Goal: Task Accomplishment & Management: Complete application form

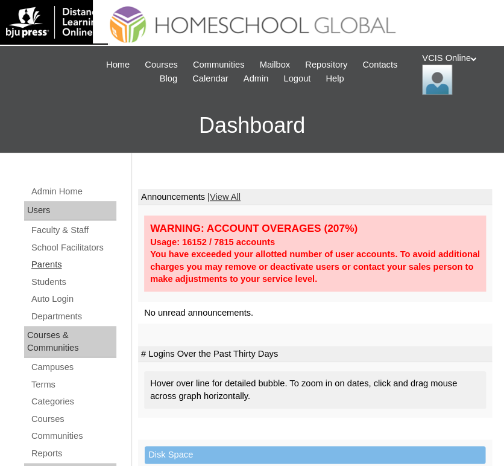
click at [42, 266] on link "Parents" at bounding box center [73, 264] width 86 height 15
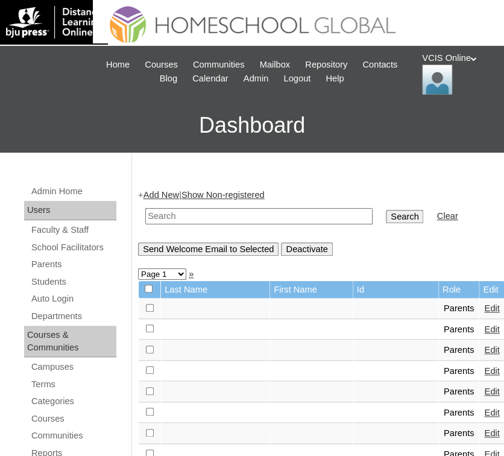
click at [176, 192] on link "Add New" at bounding box center [162, 195] width 36 height 10
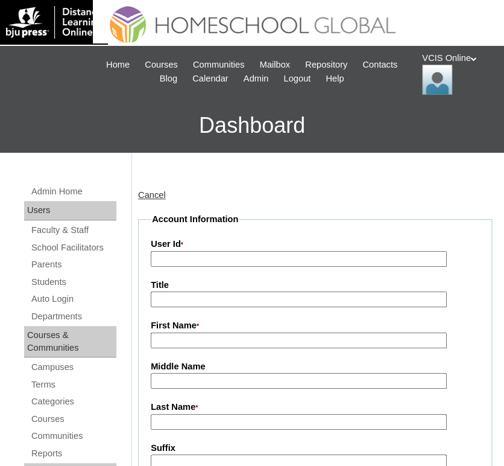
click at [193, 259] on input "User Id *" at bounding box center [299, 259] width 296 height 16
paste input "VCIS017-5B-PA2025"
type input "VCIS017-5B-PA2025"
click at [176, 335] on input "First Name *" at bounding box center [299, 340] width 296 height 16
paste input "Maria Catap"
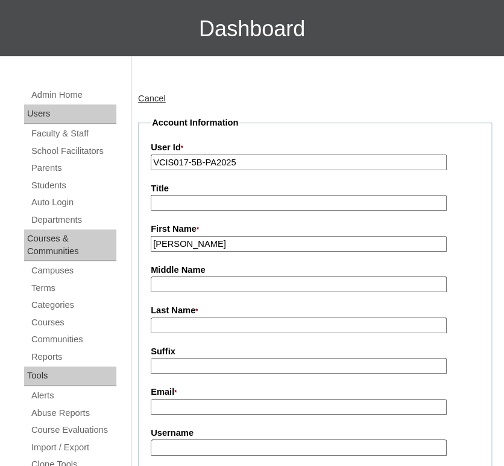
scroll to position [101, 0]
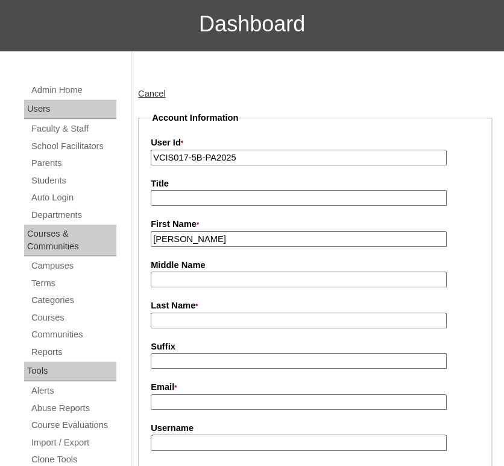
type input "Maria"
click at [200, 317] on input "Last Name *" at bounding box center [299, 320] width 296 height 16
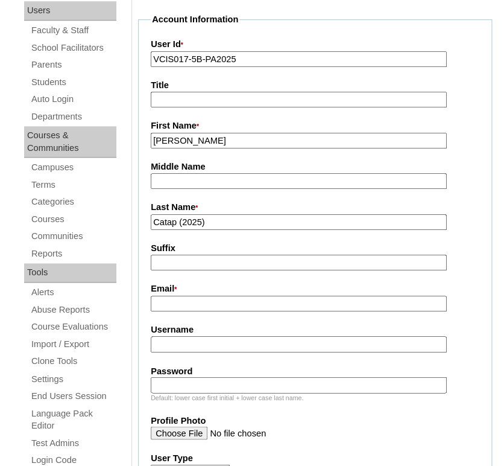
scroll to position [200, 0]
type input "Catap (2025)"
click at [203, 305] on input "Email *" at bounding box center [299, 303] width 296 height 16
paste input "rewatched_kaye.c.sison@gmail.com"
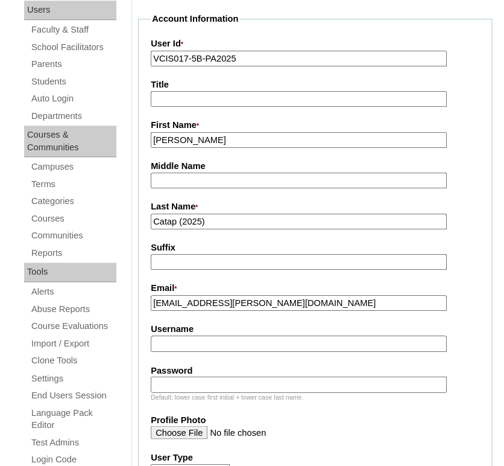
type input "rewatched_kaye.c.sison@gmail.com"
click at [205, 344] on input "Username" at bounding box center [299, 343] width 296 height 16
paste input "mcatap2025"
type input "mcatap2025"
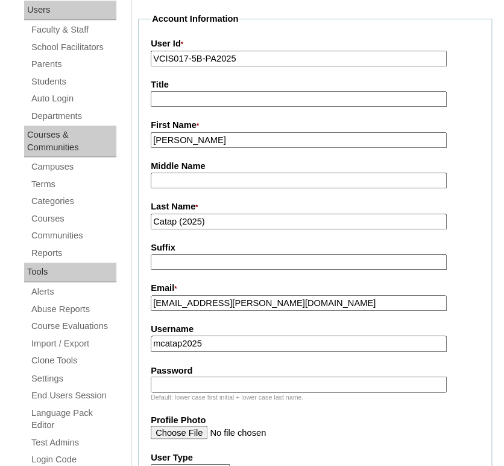
click at [235, 376] on input "Password" at bounding box center [299, 384] width 296 height 16
paste input "jAVbKu"
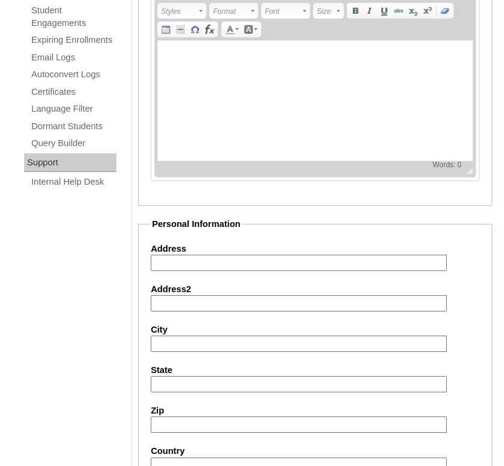
scroll to position [1046, 0]
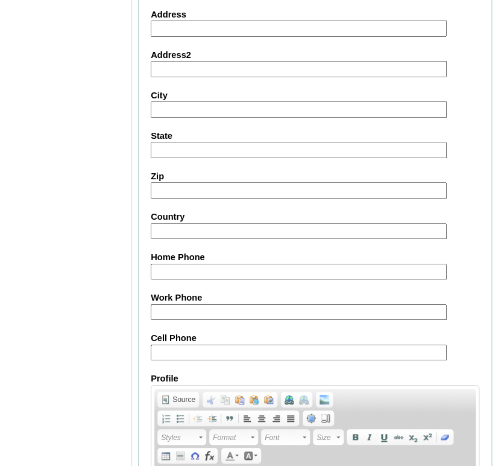
type input "jAVbKu"
click at [238, 344] on input "Cell Phone" at bounding box center [299, 352] width 296 height 16
paste input "tel:65-97957055, tel:63-81004530"
click at [167, 344] on input "tel:65-97957055, tel:63-81004530" at bounding box center [299, 352] width 296 height 16
click at [224, 347] on input "65-97957055, tel:63-81004530" at bounding box center [299, 352] width 296 height 16
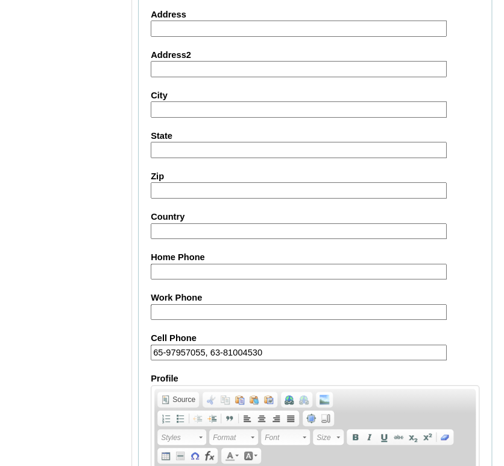
type input "65-97957055, 63-81004530"
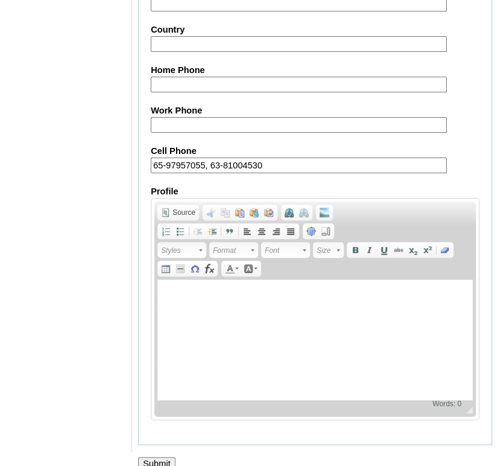
scroll to position [1244, 0]
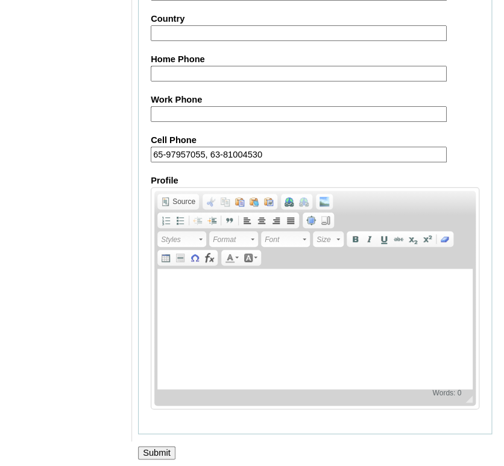
click at [159, 446] on input "Submit" at bounding box center [156, 452] width 37 height 13
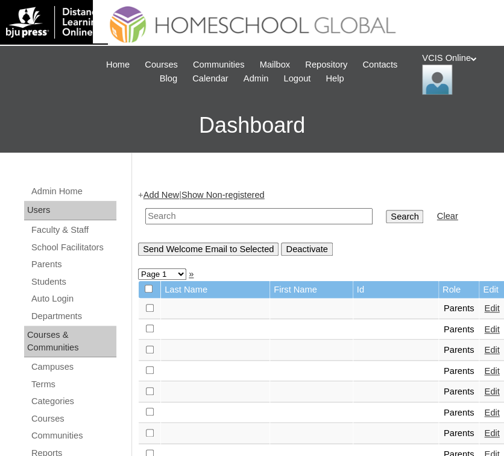
click at [164, 218] on input "text" at bounding box center [258, 216] width 227 height 16
paste input "VCIS017-5B-PA2025"
type input "VCIS017-5B-PA2025"
click at [386, 216] on input "Search" at bounding box center [404, 216] width 37 height 13
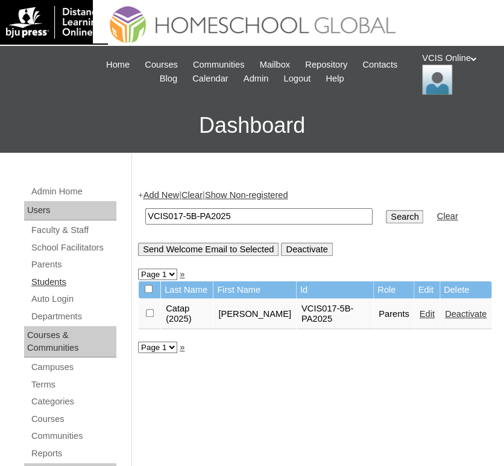
click at [53, 278] on link "Students" at bounding box center [73, 281] width 86 height 15
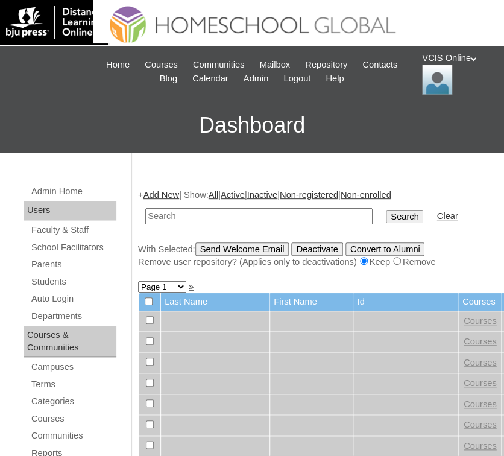
click at [165, 198] on link "Add New" at bounding box center [162, 195] width 36 height 10
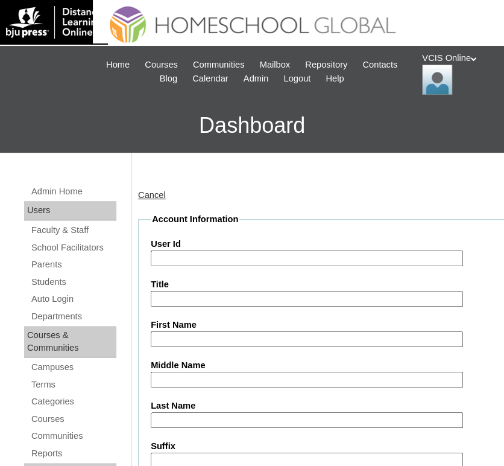
click at [211, 258] on input "User Id" at bounding box center [307, 258] width 312 height 16
paste input "VCIS017-5B-SA2025"
type input "VCIS017-5B-SA2025"
click at [221, 294] on input "Title" at bounding box center [307, 299] width 312 height 16
click at [213, 334] on input "First Name" at bounding box center [307, 339] width 312 height 16
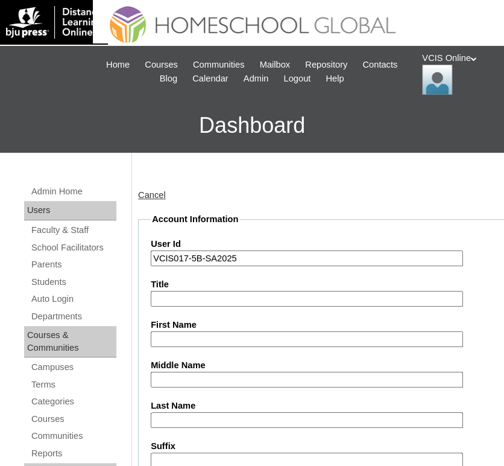
paste input "Kaleb Aiden"
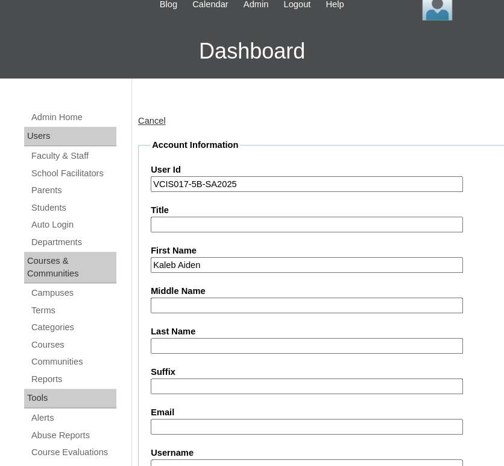
scroll to position [75, 0]
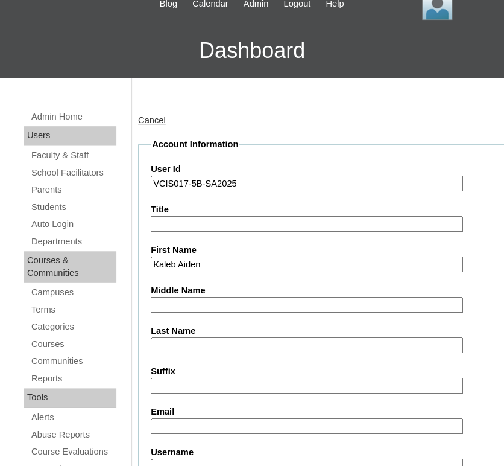
type input "Kaleb Aiden"
click at [221, 302] on input "Middle Name" at bounding box center [307, 305] width 312 height 16
paste input "Catap"
type input "Catap"
click at [207, 337] on input "Last Name" at bounding box center [307, 345] width 312 height 16
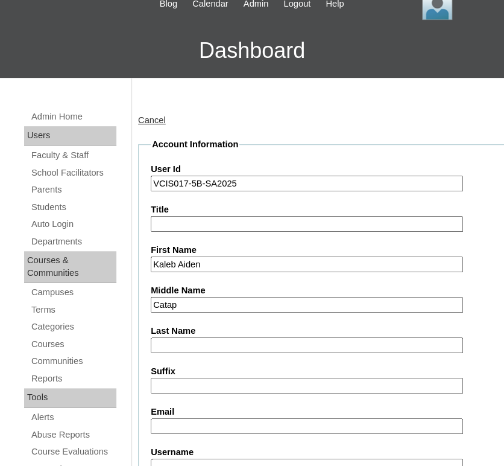
paste input "Sison"
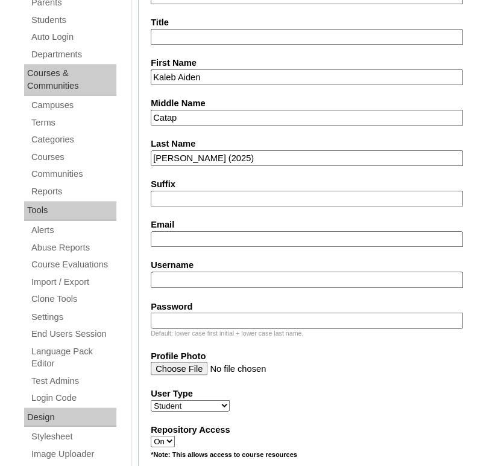
scroll to position [265, 0]
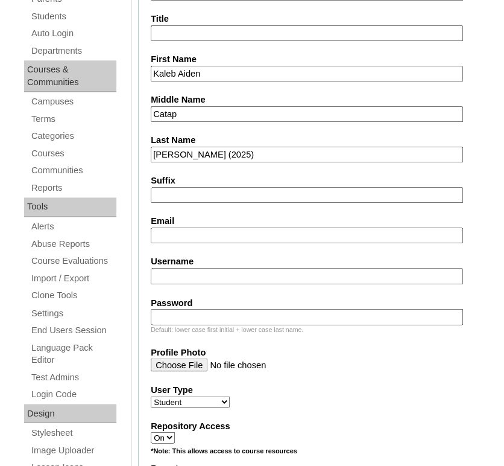
type input "Sison (2025)"
click at [215, 239] on input "Email" at bounding box center [307, 235] width 312 height 16
paste input "rewatched_kaye.c.sison@gmail.com"
type input "rewatched_kaye.c.sison@gmail.com"
click at [179, 277] on input "Username" at bounding box center [307, 276] width 312 height 16
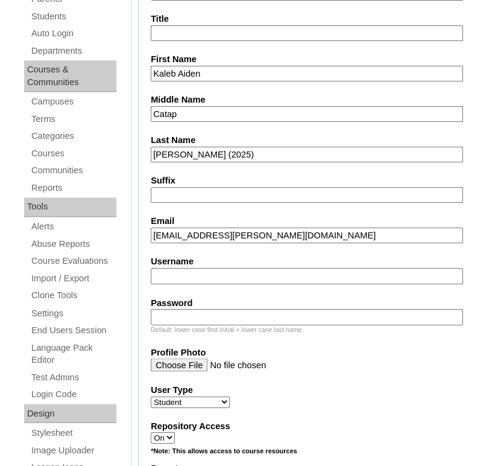
paste input "kaleb.sison2025"
type input "kaleb.sison2025"
click at [219, 314] on input "Password" at bounding box center [307, 316] width 312 height 16
paste input "eCWjAm"
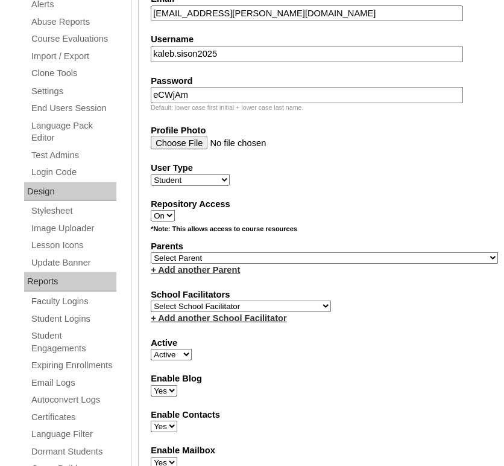
scroll to position [492, 0]
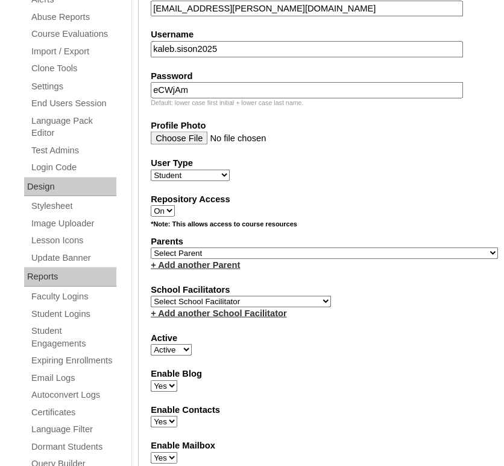
type input "eCWjAm"
click at [233, 250] on select "Select Parent , , , , , , , , , , , , , , , , , , , , , , , , , , , , , , , , ,…" at bounding box center [324, 252] width 347 height 11
select select "43243"
click at [151, 247] on select "Select Parent , , , , , , , , , , , , , , , , , , , , , , , , , , , , , , , , ,…" at bounding box center [324, 252] width 347 height 11
click at [220, 247] on select "Select Parent , , , , , , , , , , , , , , , , , , , , , , , , , , , , , , , , ,…" at bounding box center [324, 252] width 347 height 11
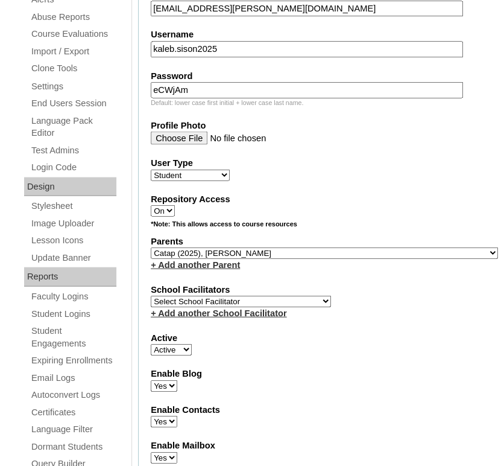
click at [151, 247] on select "Select Parent , , , , , , , , , , , , , , , , , , , , , , , , , , , , , , , , ,…" at bounding box center [324, 252] width 347 height 11
click at [217, 299] on select "Select School Facilitator Norman Añain Ruffa Abadijas Mary Abella Gloryfe Abion…" at bounding box center [241, 300] width 180 height 11
select select "42228"
click at [151, 295] on select "Select School Facilitator Norman Añain Ruffa Abadijas Mary Abella Gloryfe Abion…" at bounding box center [241, 300] width 180 height 11
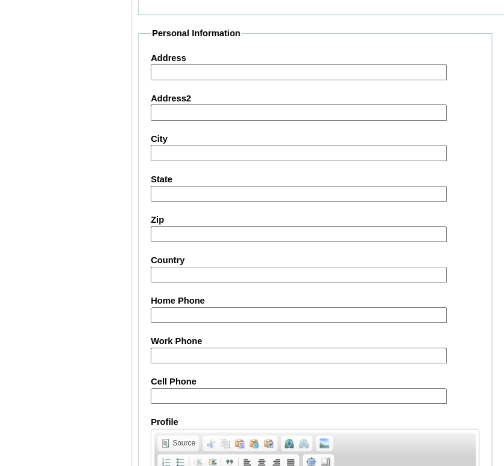
scroll to position [1212, 0]
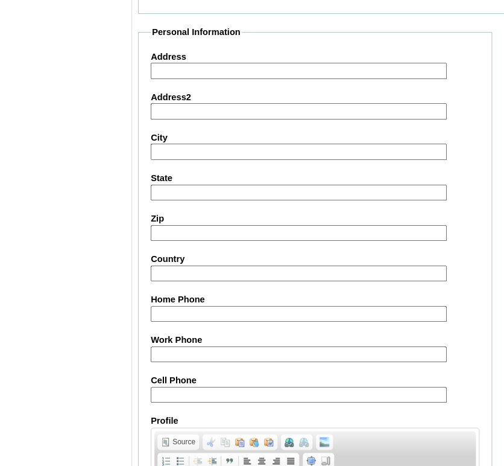
click at [217, 387] on input "Cell Phone" at bounding box center [299, 395] width 296 height 16
paste input "tel:65-97957055, tel:63-81004530"
click at [167, 388] on input "tel:65-97957055, tel:63-81004530" at bounding box center [299, 395] width 296 height 16
click at [222, 388] on input "65-97957055, tel:63-81004530" at bounding box center [299, 395] width 296 height 16
type input "65-97957055, 63-81004530"
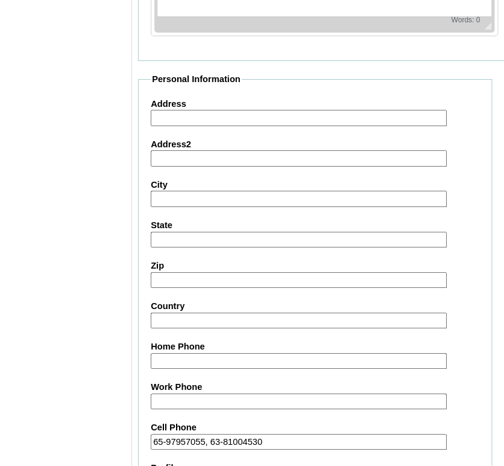
scroll to position [1451, 0]
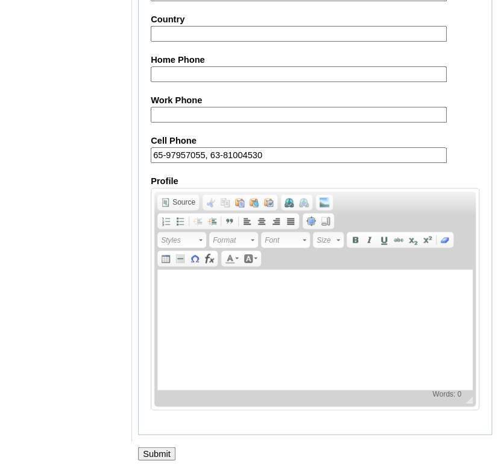
click at [161, 446] on input "Submit" at bounding box center [156, 452] width 37 height 13
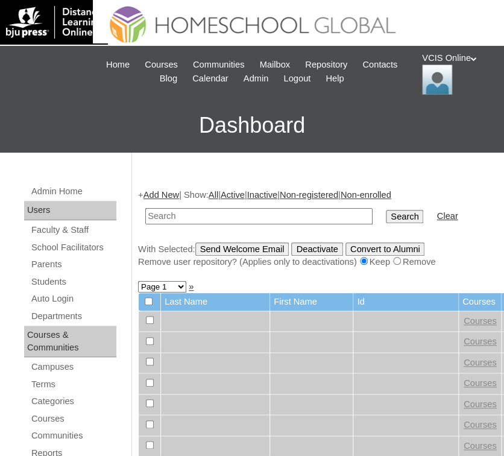
click at [240, 212] on input "text" at bounding box center [258, 216] width 227 height 16
paste input "VCIS017-5B-SA2025"
type input "VCIS017-5B-SA2025"
click at [386, 218] on input "Search" at bounding box center [404, 216] width 37 height 13
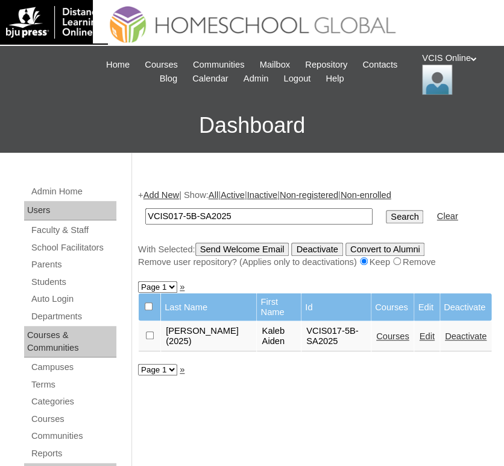
click at [384, 331] on link "Courses" at bounding box center [392, 336] width 33 height 10
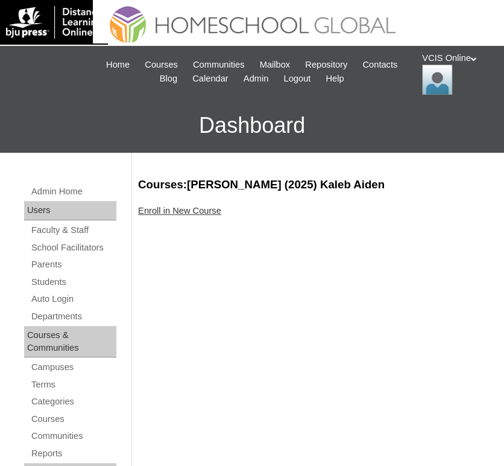
click at [160, 207] on link "Enroll in New Course" at bounding box center [179, 211] width 83 height 10
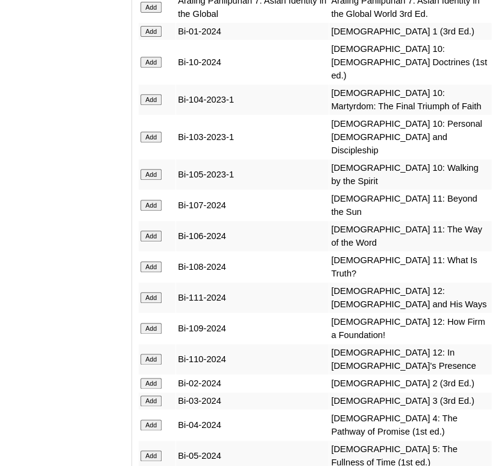
scroll to position [3547, 0]
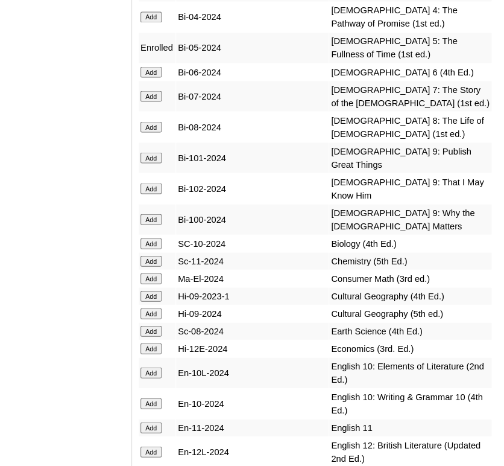
scroll to position [4012, 0]
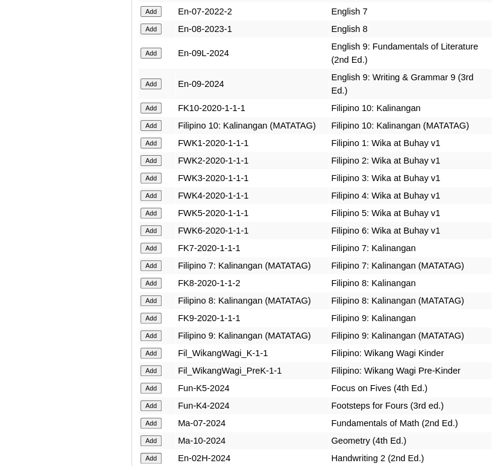
scroll to position [4619, 0]
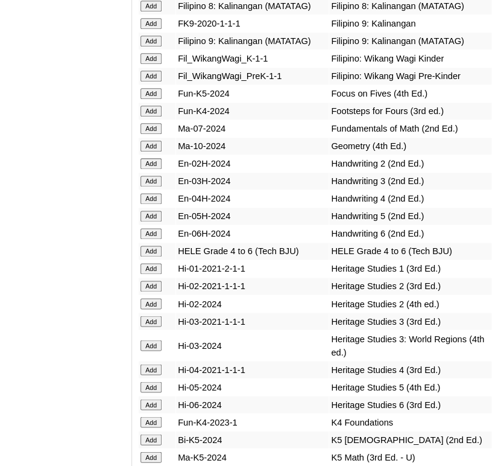
scroll to position [4803, 0]
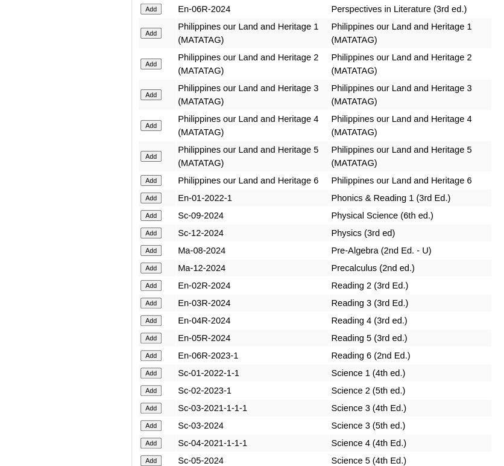
scroll to position [5522, 0]
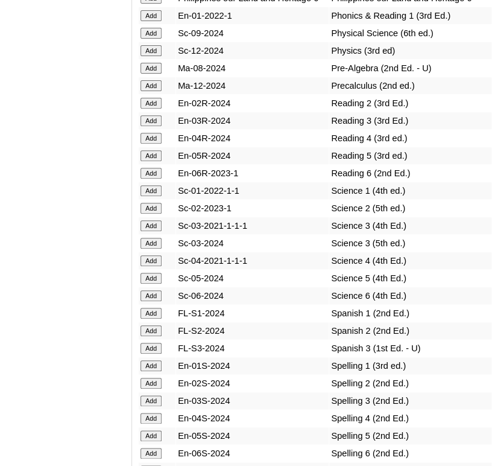
scroll to position [5708, 0]
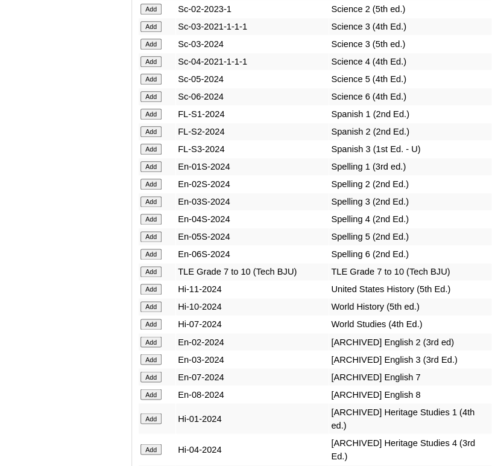
scroll to position [5903, 0]
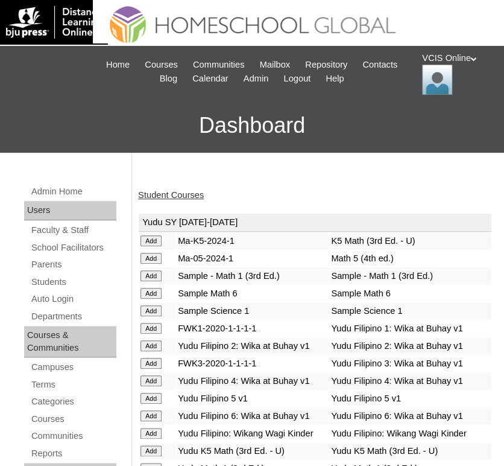
click at [175, 192] on link "Student Courses" at bounding box center [171, 195] width 66 height 10
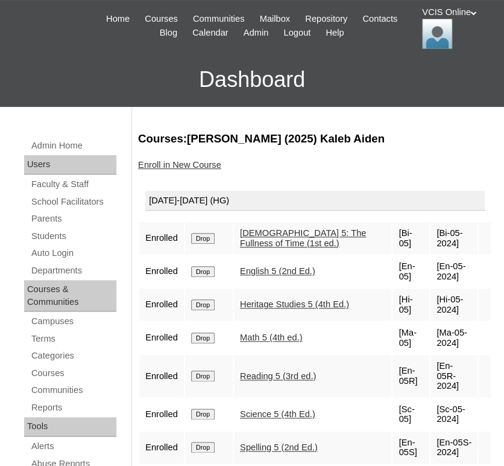
scroll to position [81, 0]
